Goal: Task Accomplishment & Management: Complete application form

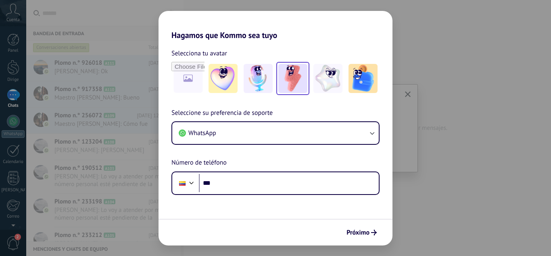
click at [290, 65] on img at bounding box center [293, 78] width 29 height 29
click at [419, 174] on div "Hagamos que Kommo sea tuyo Selecciona tu avatar Reiniciar Seleccione su prefere…" at bounding box center [275, 128] width 551 height 256
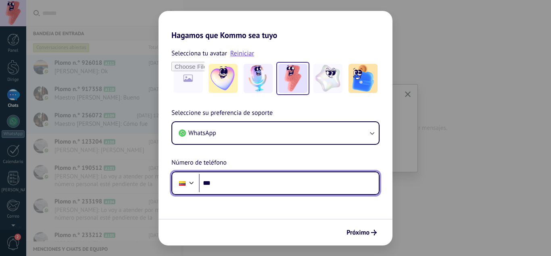
drag, startPoint x: 243, startPoint y: 182, endPoint x: 104, endPoint y: 199, distance: 139.9
click at [104, 199] on div "Hagamos que Kommo sea tuyo Selecciona tu avatar Reiniciar Seleccione su prefere…" at bounding box center [275, 128] width 551 height 256
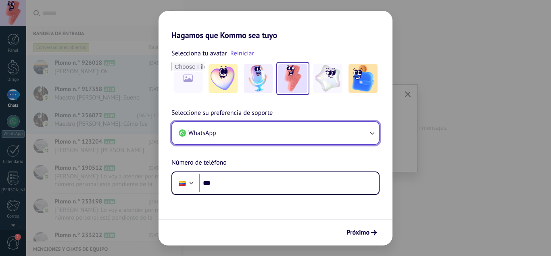
click at [375, 132] on icon "button" at bounding box center [372, 133] width 8 height 8
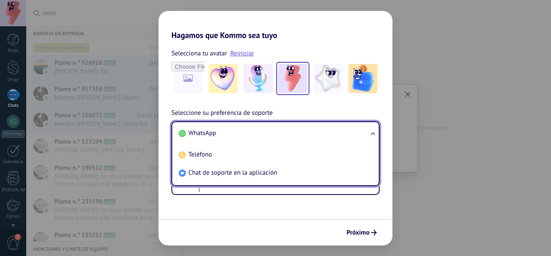
click at [375, 132] on ul "WhatsApp Teléfono Chat de soporte en la aplicación" at bounding box center [276, 153] width 208 height 65
click at [374, 134] on ul "WhatsApp Teléfono Chat de soporte en la aplicación" at bounding box center [276, 153] width 208 height 65
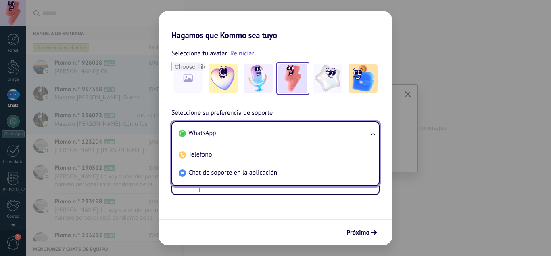
click at [372, 132] on ul "WhatsApp Teléfono Chat de soporte en la aplicación" at bounding box center [276, 153] width 208 height 65
click at [366, 231] on font "Próximo" at bounding box center [358, 232] width 23 height 8
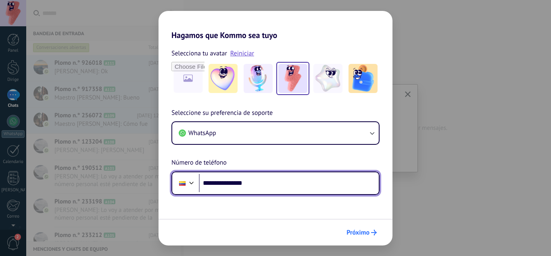
type input "**********"
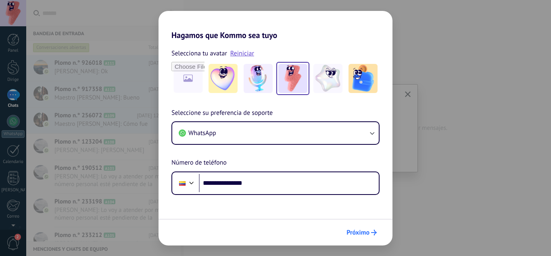
click at [363, 228] on font "Próximo" at bounding box center [358, 232] width 23 height 8
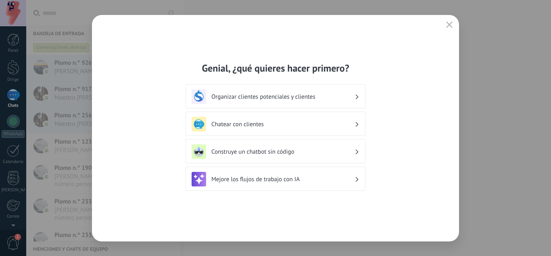
click at [355, 94] on div "Organizar clientes potenciales y clientes" at bounding box center [276, 96] width 168 height 15
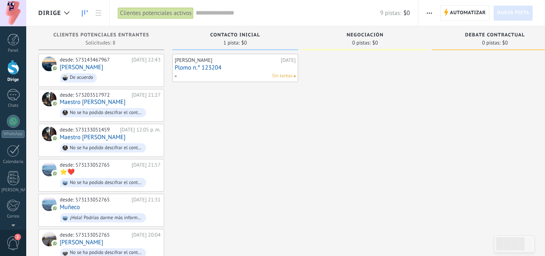
scroll to position [85, 0]
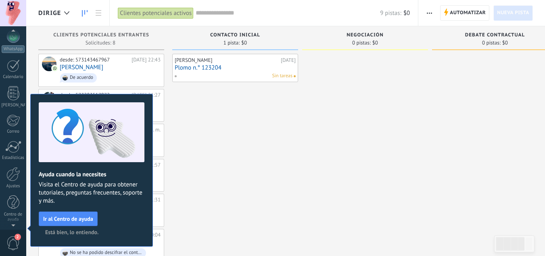
click at [257, 132] on div "[PERSON_NAME] [DATE] Plomo n.° 123204 Sin tareas" at bounding box center [235, 193] width 126 height 278
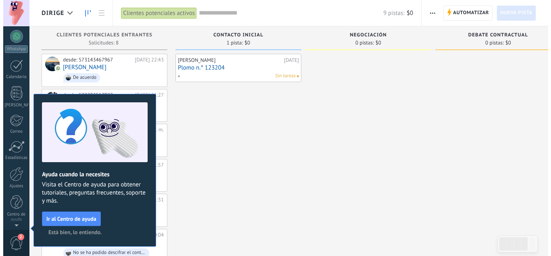
scroll to position [0, 0]
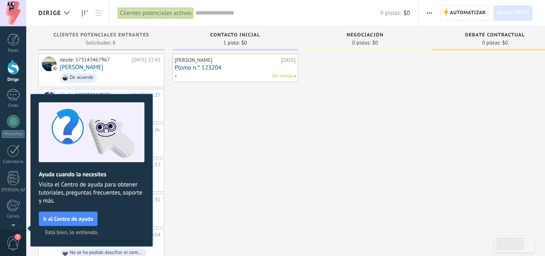
click at [189, 125] on div "[PERSON_NAME] [DATE] Plomo n.° 123204 Sin tareas" at bounding box center [235, 193] width 126 height 278
click at [11, 96] on div at bounding box center [13, 95] width 13 height 12
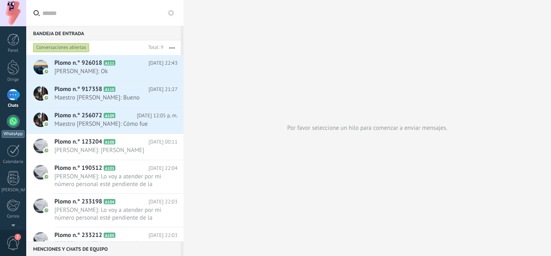
click at [15, 131] on font "WhatsApp" at bounding box center [13, 134] width 19 height 6
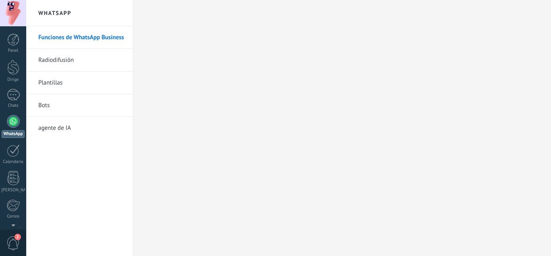
click at [12, 122] on div at bounding box center [13, 121] width 13 height 13
click at [15, 120] on div at bounding box center [13, 121] width 13 height 13
click at [12, 124] on div at bounding box center [13, 121] width 13 height 13
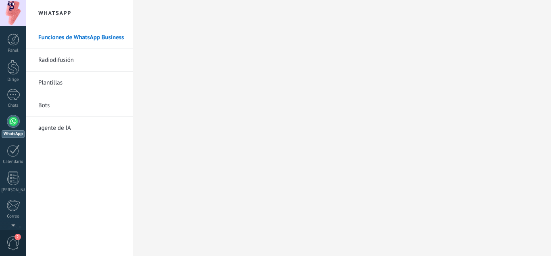
click at [12, 124] on div at bounding box center [13, 121] width 13 height 13
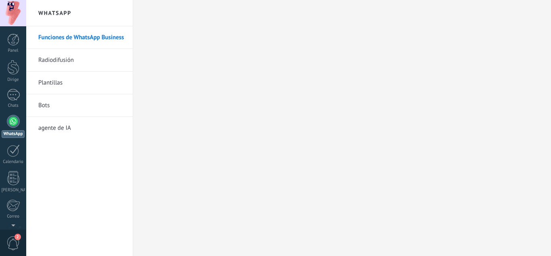
click at [12, 124] on div at bounding box center [13, 121] width 13 height 13
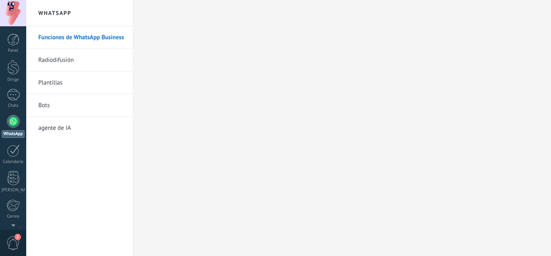
click at [12, 124] on div at bounding box center [13, 121] width 13 height 13
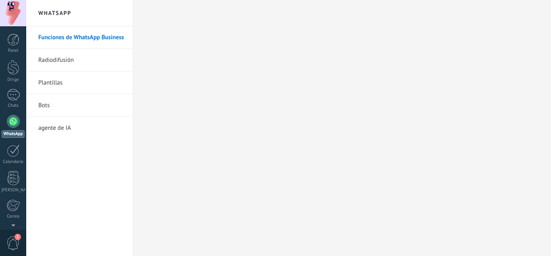
click at [12, 124] on div at bounding box center [13, 121] width 13 height 13
click at [16, 94] on div "4" at bounding box center [13, 95] width 13 height 12
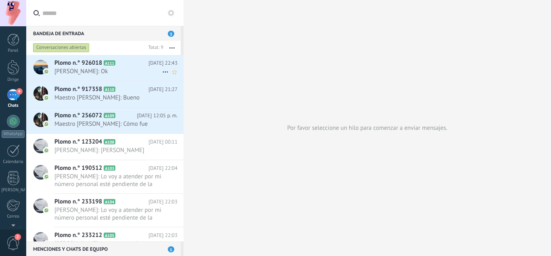
click at [153, 69] on span "[PERSON_NAME]: Ok" at bounding box center [108, 71] width 108 height 8
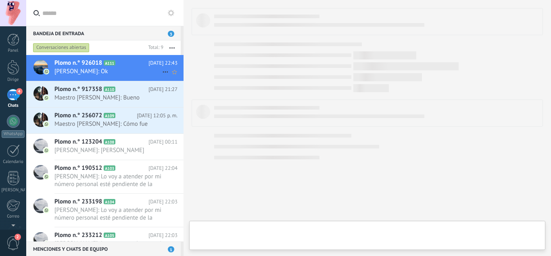
click at [153, 69] on span "[PERSON_NAME]: Ok" at bounding box center [108, 71] width 108 height 8
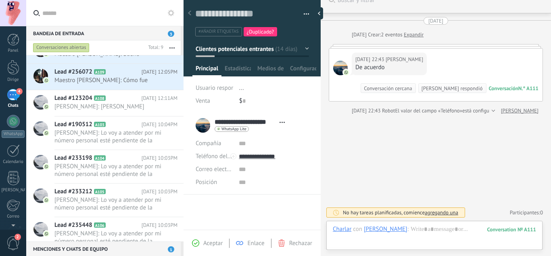
scroll to position [87, 0]
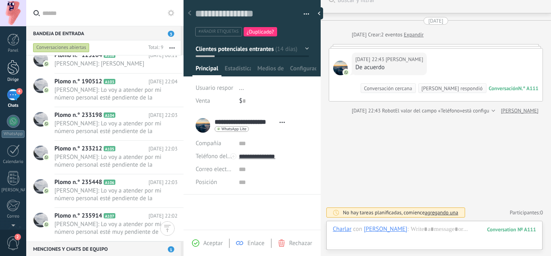
click at [17, 71] on div at bounding box center [13, 67] width 12 height 15
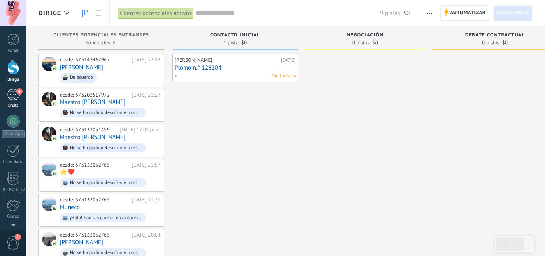
click at [17, 97] on div "4" at bounding box center [13, 95] width 13 height 12
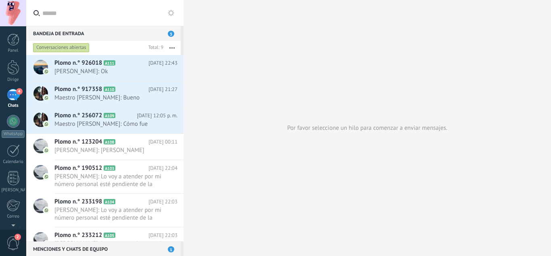
click at [170, 32] on span "3" at bounding box center [171, 34] width 6 height 6
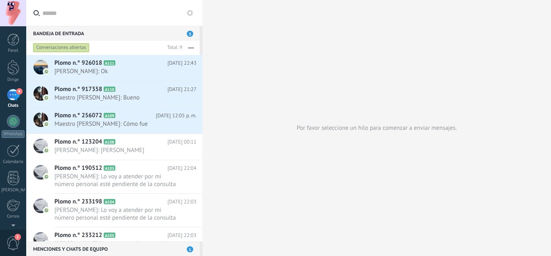
click at [203, 130] on div at bounding box center [203, 128] width 0 height 256
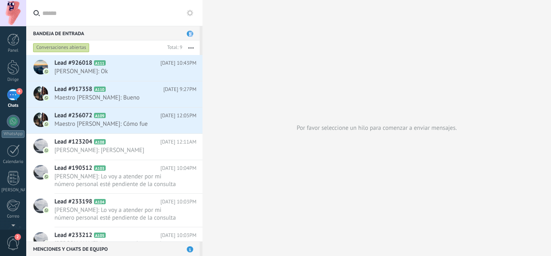
type textarea "**********"
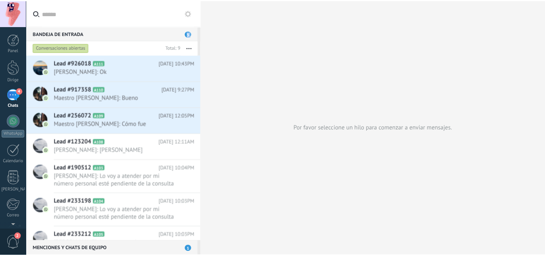
scroll to position [12, 0]
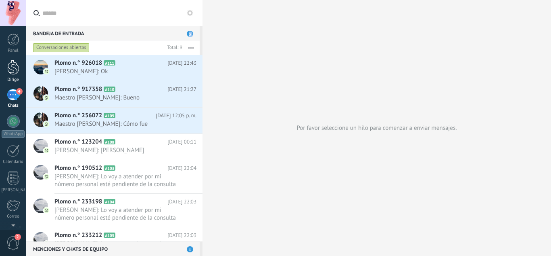
click at [10, 76] on link "Dirige" at bounding box center [13, 71] width 26 height 23
